Goal: Information Seeking & Learning: Learn about a topic

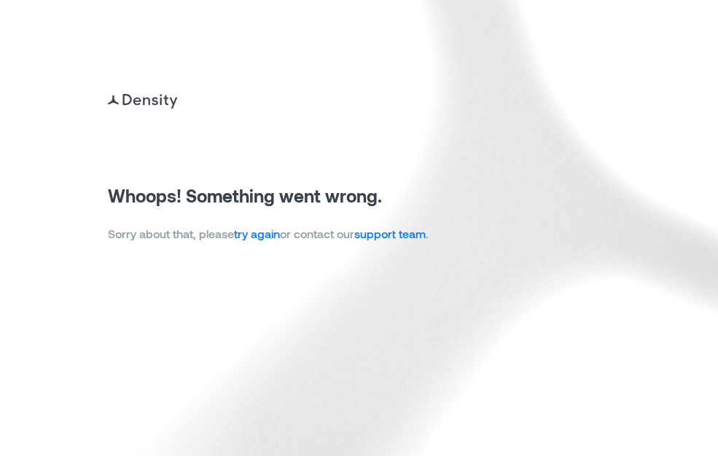
click at [257, 230] on link "try again" at bounding box center [257, 234] width 46 height 14
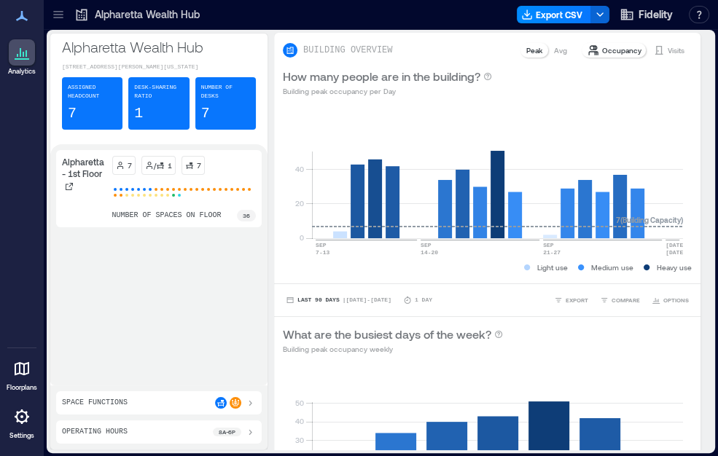
click at [63, 17] on icon at bounding box center [58, 14] width 15 height 15
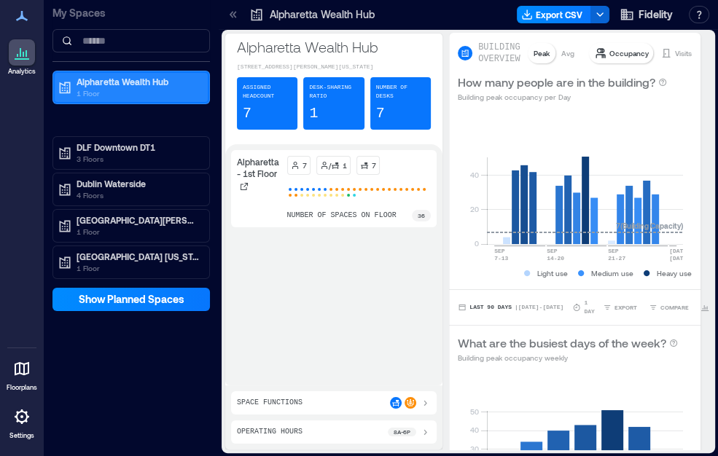
click at [103, 90] on p "1 Floor" at bounding box center [138, 93] width 122 height 12
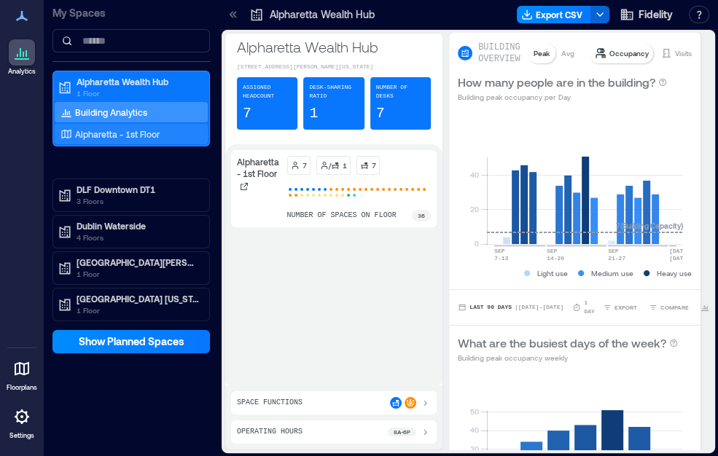
click at [103, 128] on p "Alpharetta - 1st Floor" at bounding box center [117, 134] width 85 height 12
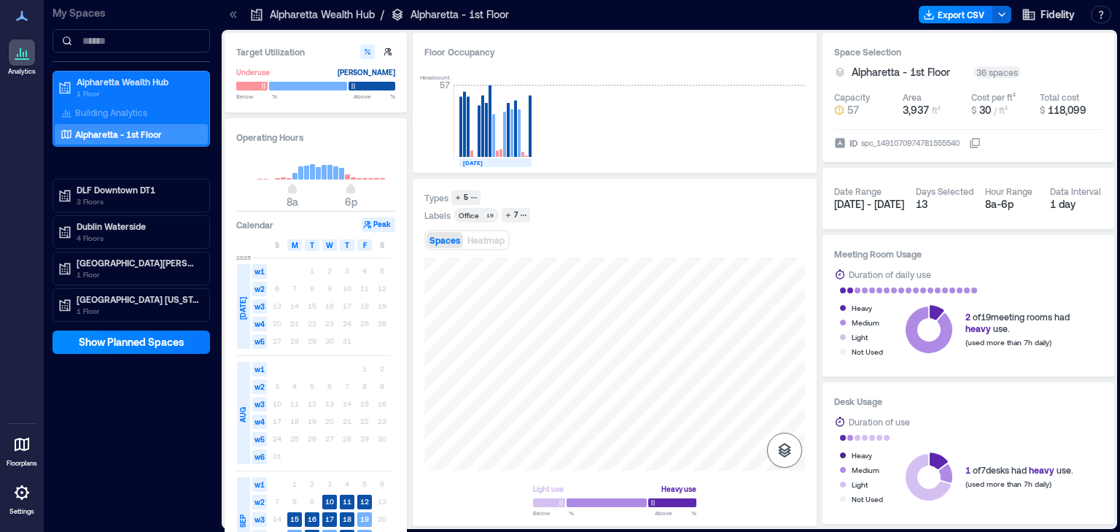
click at [717, 456] on icon "button" at bounding box center [784, 449] width 17 height 17
click at [717, 373] on icon "button" at bounding box center [784, 372] width 17 height 17
click at [626, 246] on div "Types 5 Labels Office 19 7 Spaces Heatmap Spaces Sensors Light use Heavy use Be…" at bounding box center [614, 352] width 381 height 324
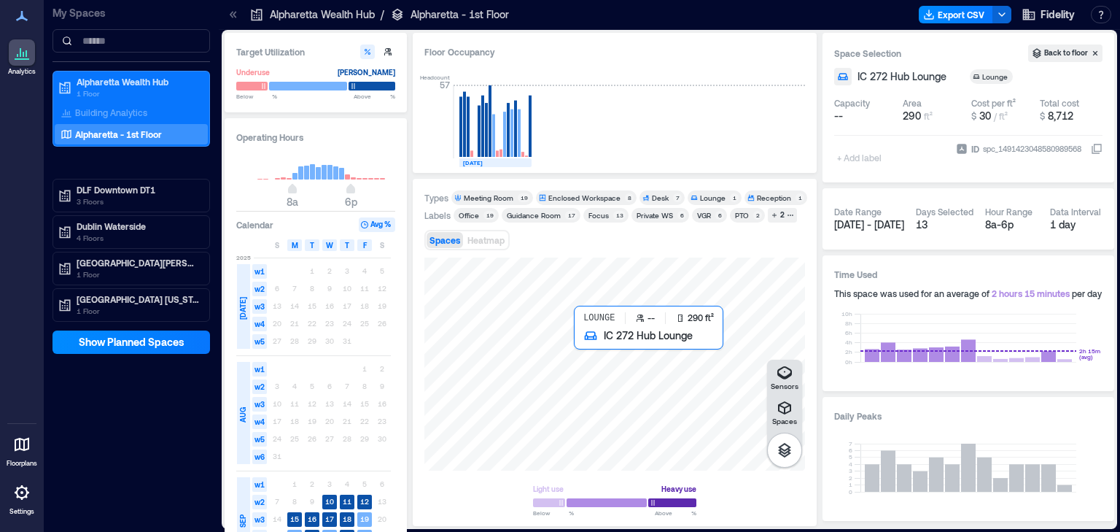
drag, startPoint x: 575, startPoint y: 256, endPoint x: 577, endPoint y: 240, distance: 16.2
click at [577, 240] on div "Spaces Heatmap" at bounding box center [614, 239] width 381 height 29
click at [715, 254] on div "Types Meeting Room 19 Enclosed Workspace 8 Desk 7 Lounge 1 Reception 1 Labels O…" at bounding box center [614, 352] width 381 height 324
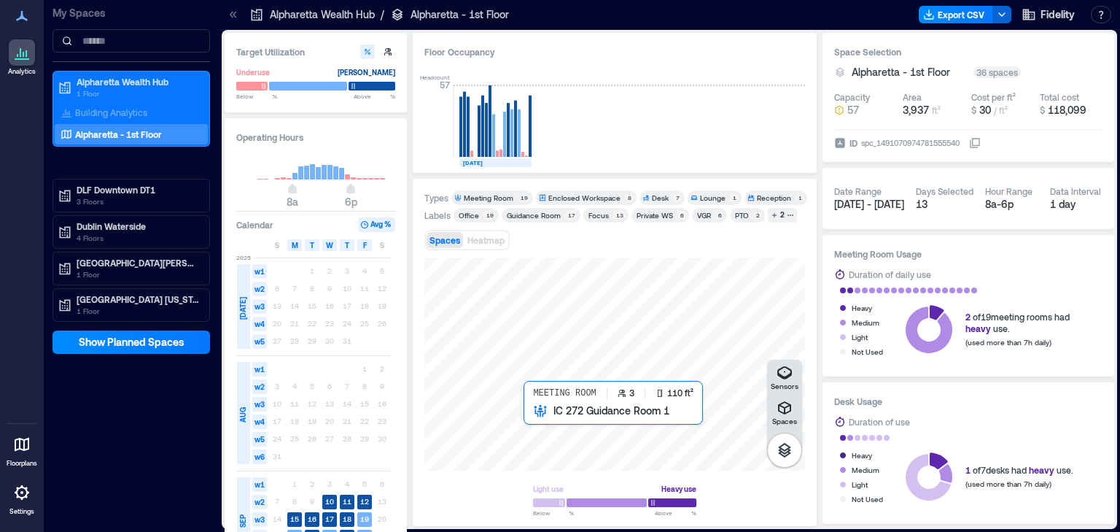
click at [531, 429] on div at bounding box center [614, 363] width 381 height 213
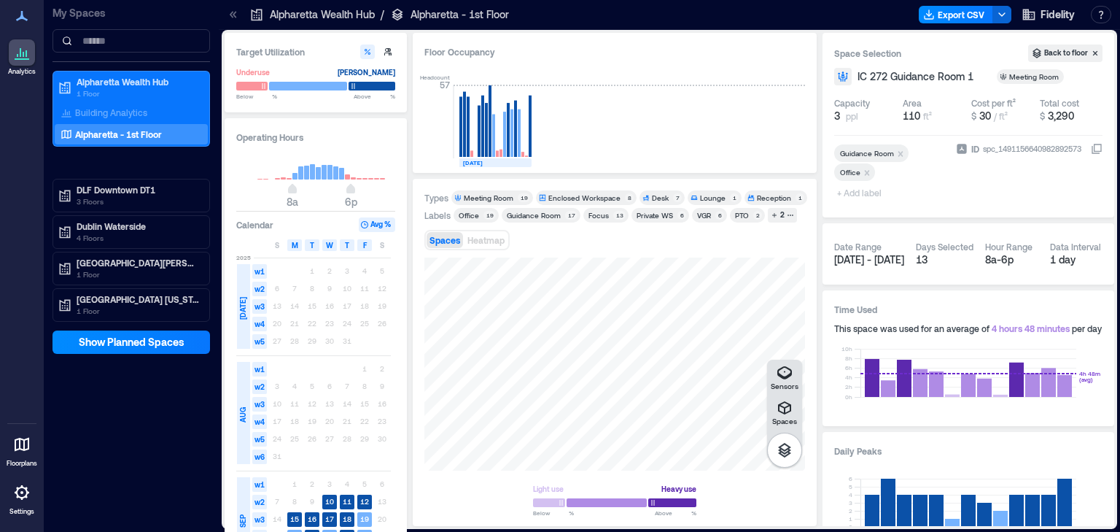
click at [232, 15] on icon at bounding box center [232, 14] width 4 height 7
